Goal: Book appointment/travel/reservation

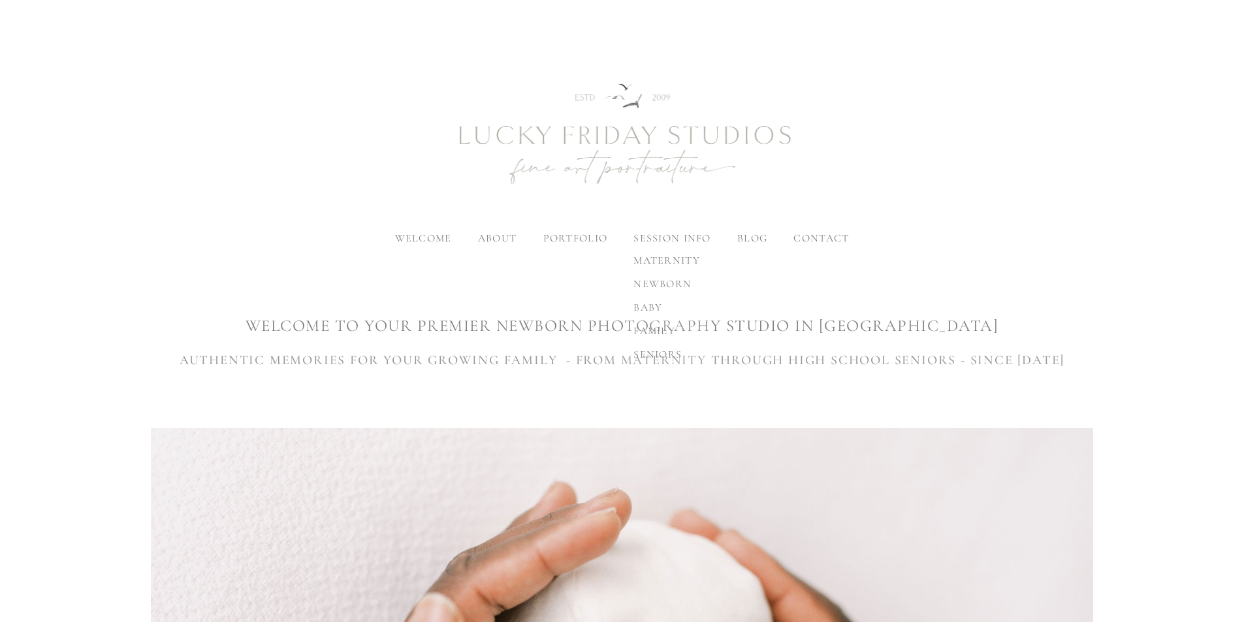
click at [660, 330] on span "family" at bounding box center [655, 331] width 42 height 13
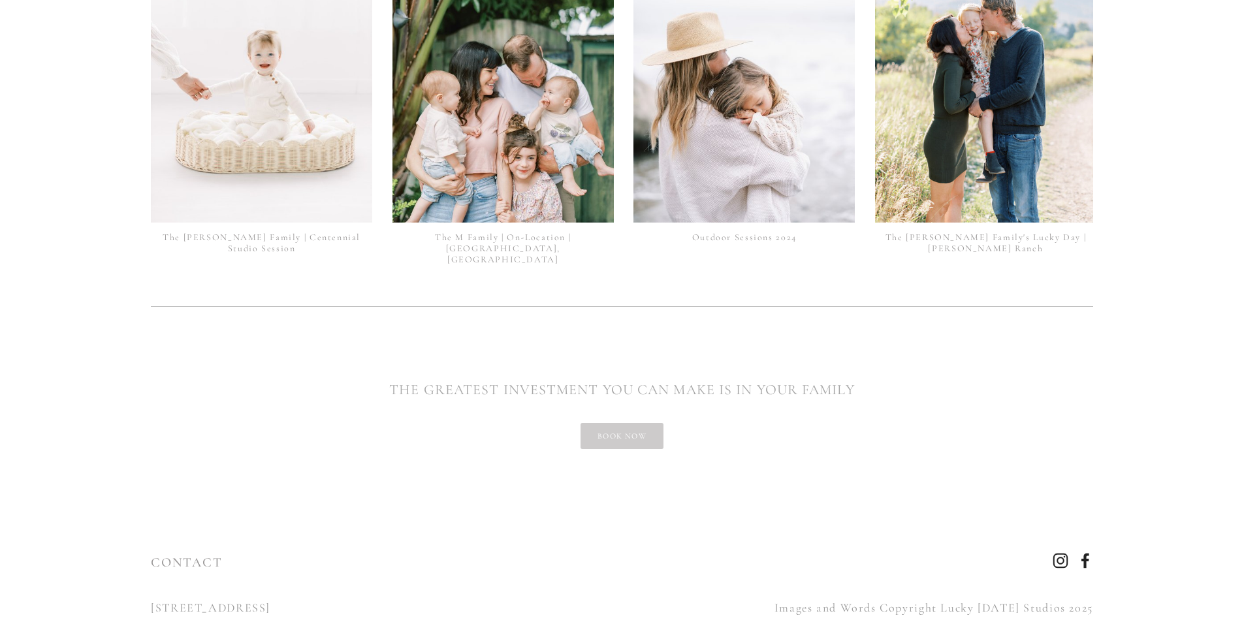
scroll to position [3277, 0]
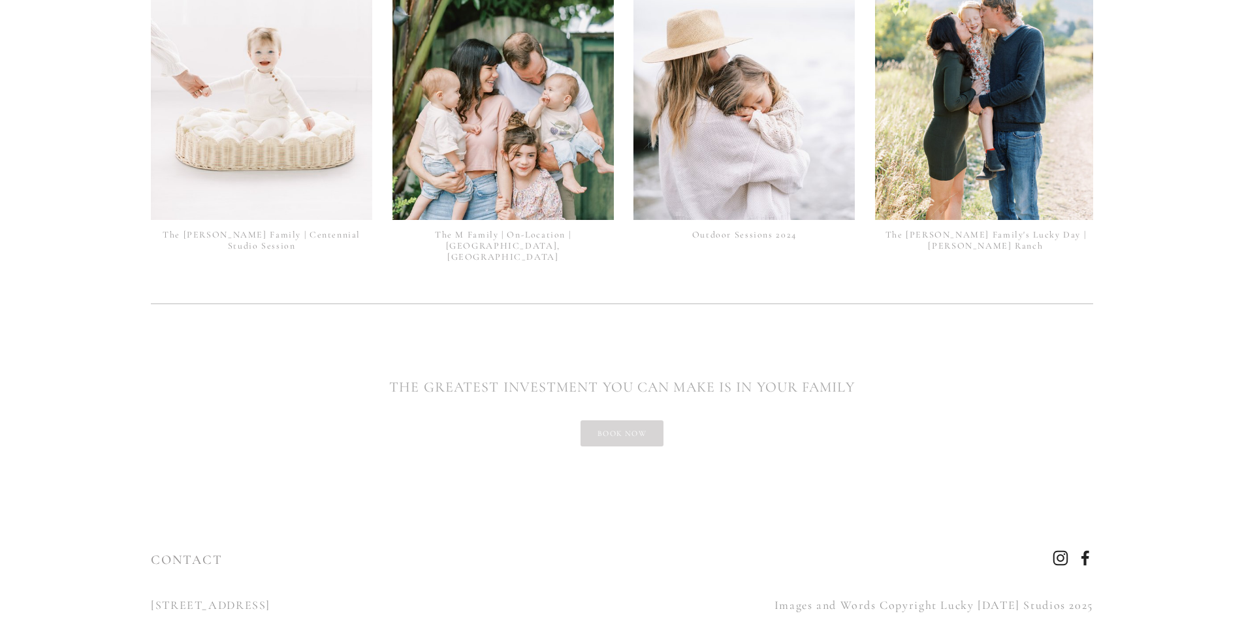
click at [649, 421] on link "book now" at bounding box center [622, 434] width 83 height 26
